Goal: Information Seeking & Learning: Learn about a topic

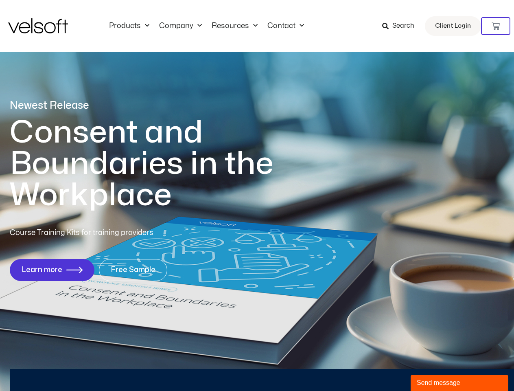
click at [257, 195] on h1 "Consent and Boundaries in the Workplace" at bounding box center [158, 164] width 297 height 94
click at [496, 26] on icon at bounding box center [496, 26] width 8 height 8
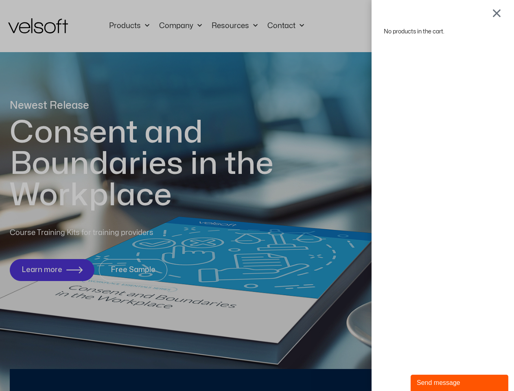
click at [460, 383] on div "Send message" at bounding box center [459, 383] width 85 height 10
